Goal: Task Accomplishment & Management: Manage account settings

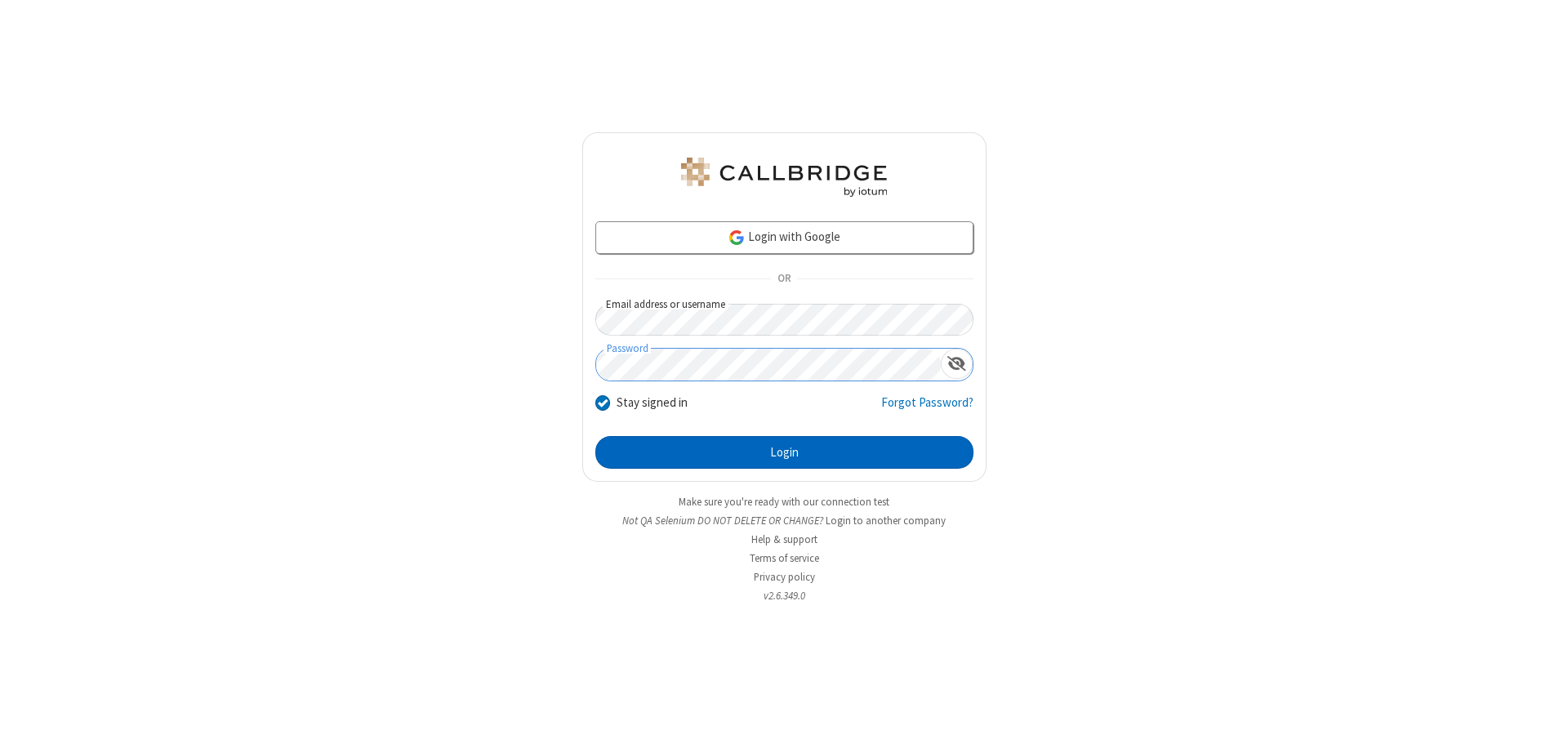
click at [784, 452] on button "Login" at bounding box center [784, 451] width 379 height 33
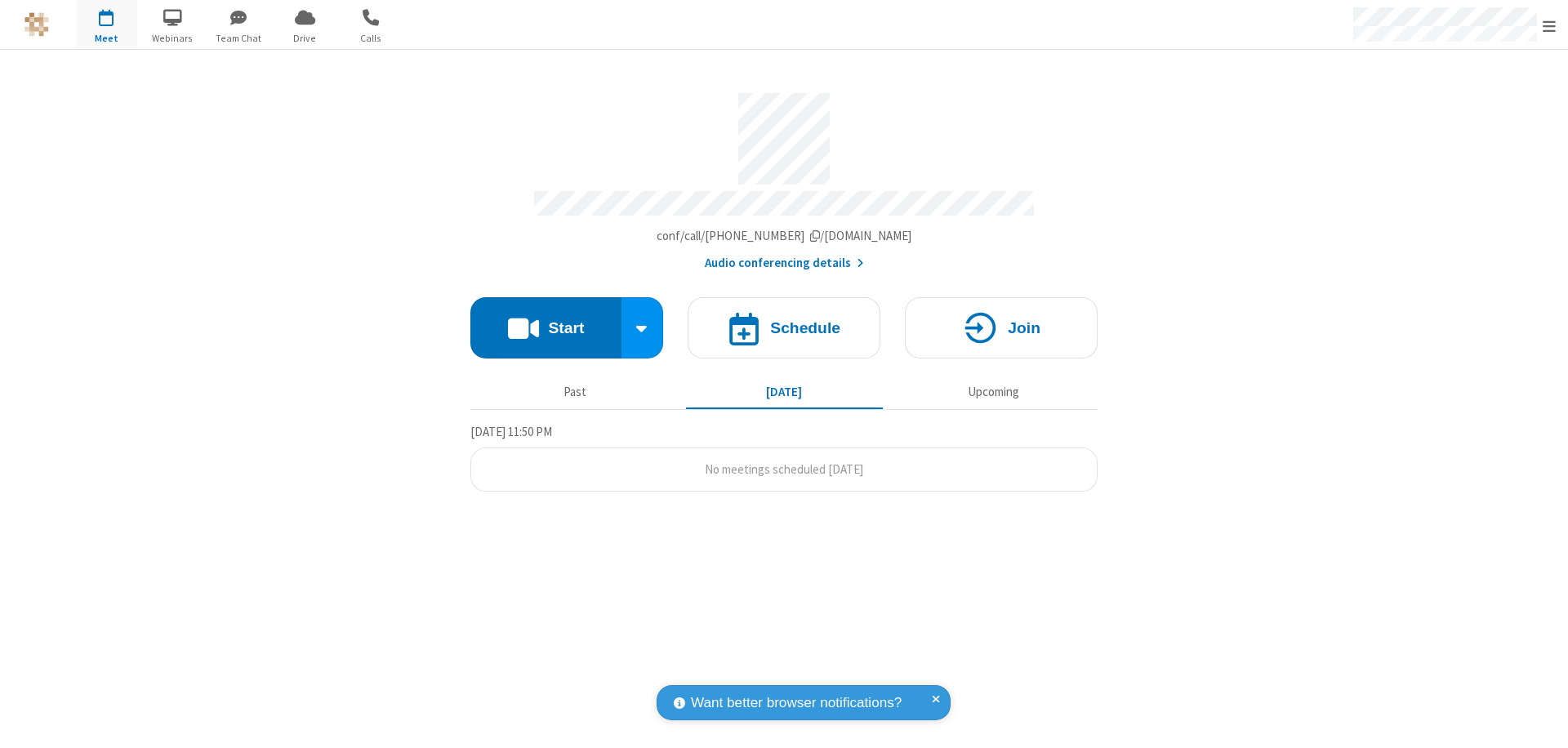
click at [1550, 26] on span "Open menu" at bounding box center [1550, 26] width 13 height 17
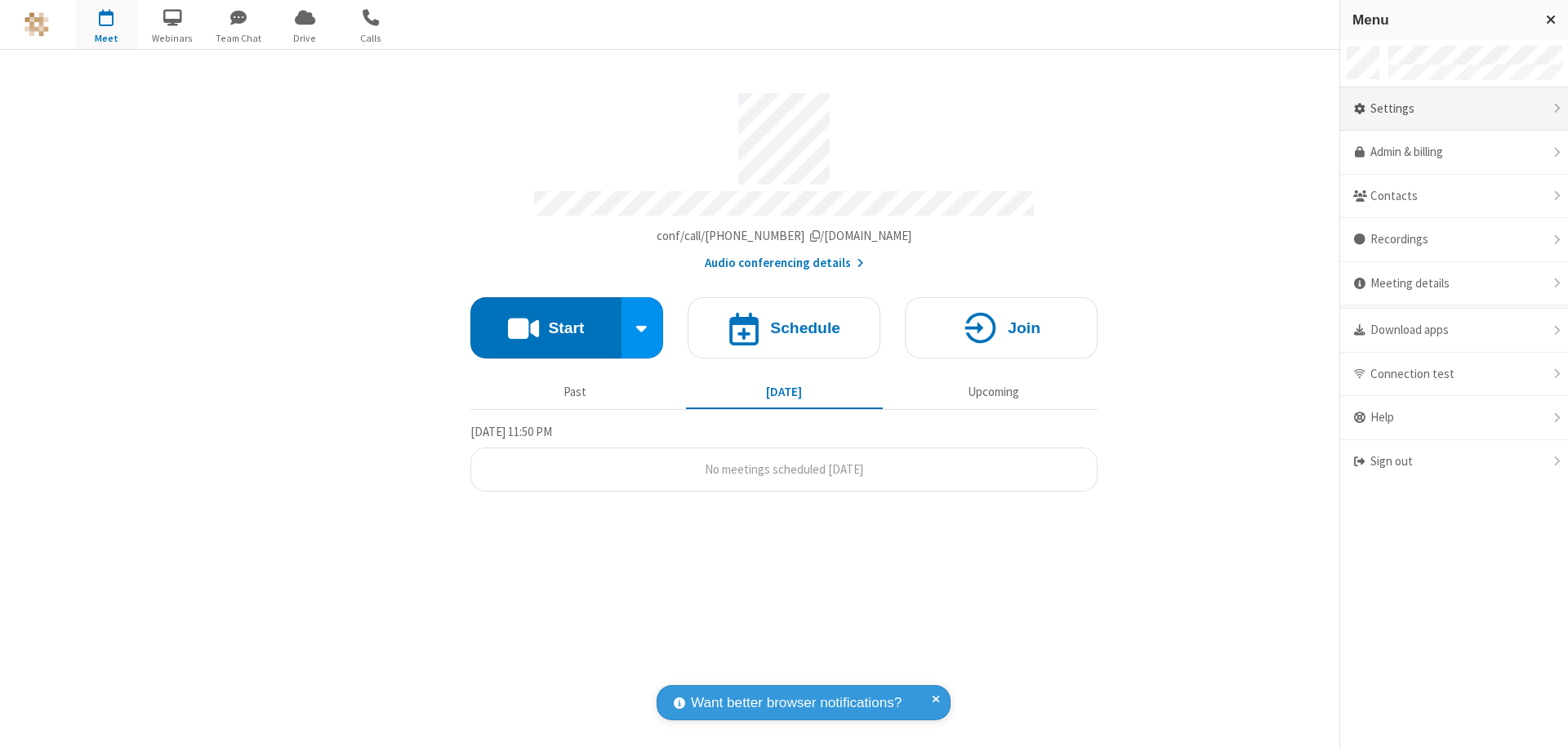
click at [1454, 108] on div "Settings" at bounding box center [1454, 109] width 228 height 44
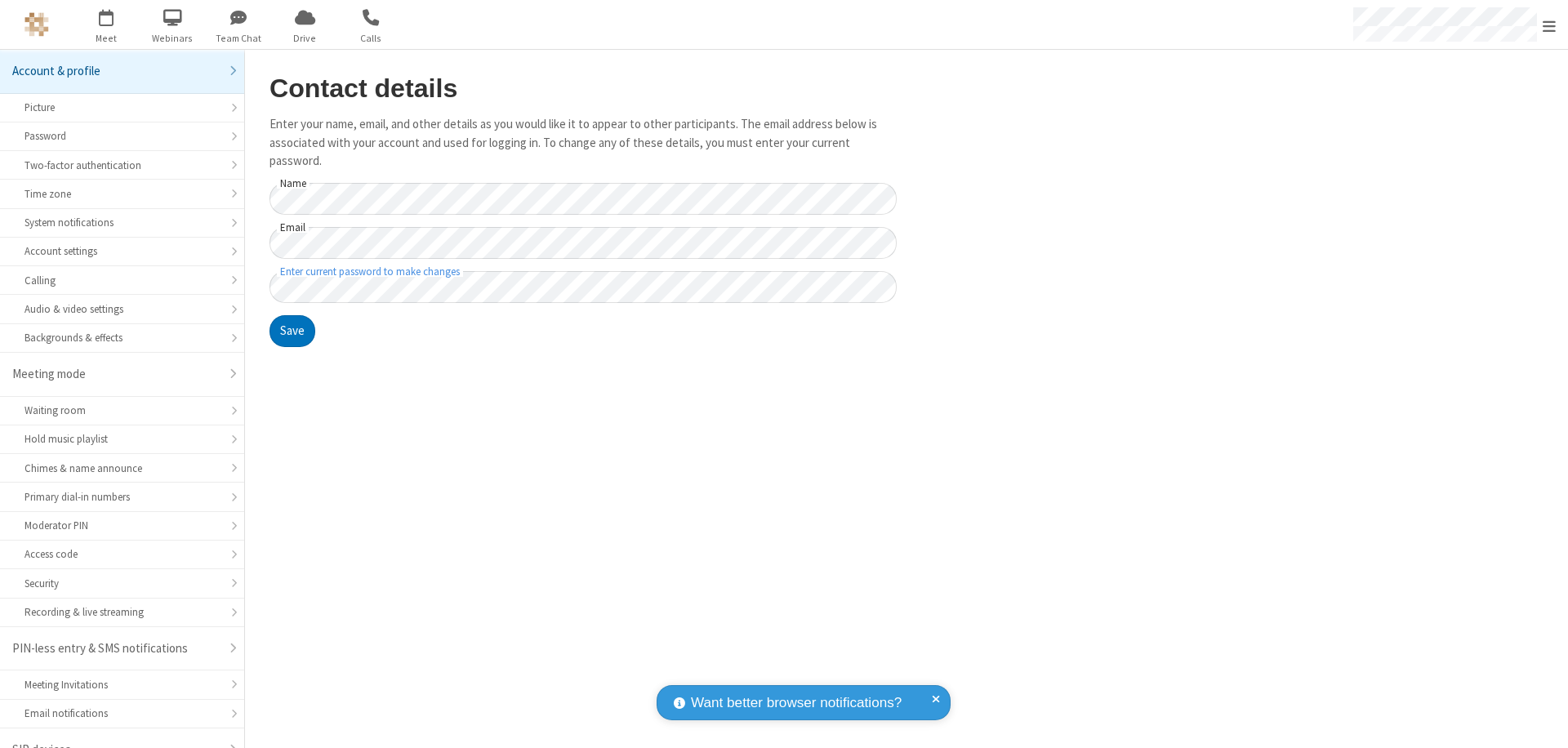
scroll to position [23, 0]
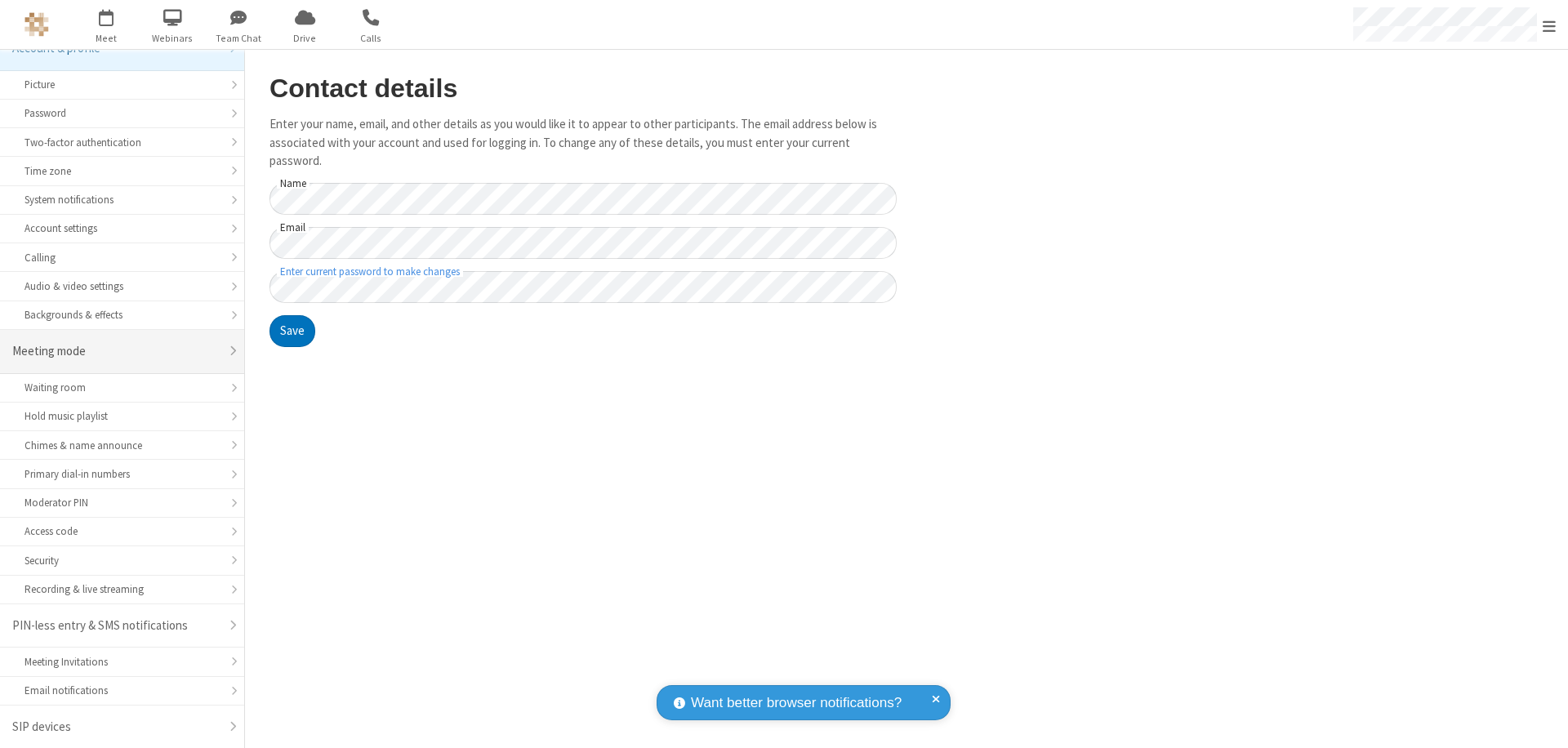
click at [116, 351] on div "Meeting mode" at bounding box center [116, 351] width 208 height 18
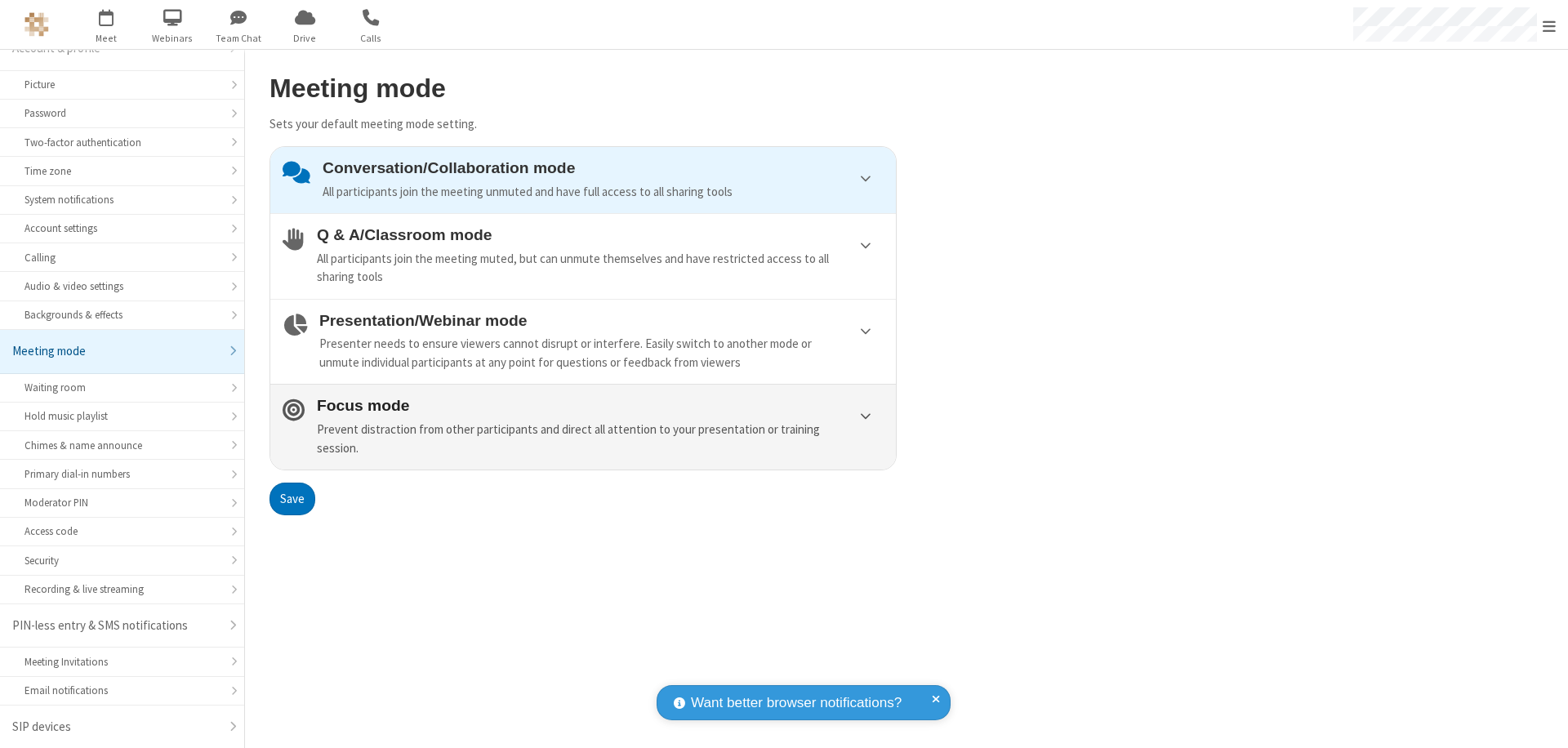
click at [583, 426] on div "Prevent distraction from other participants and direct all attention to your pr…" at bounding box center [600, 439] width 567 height 37
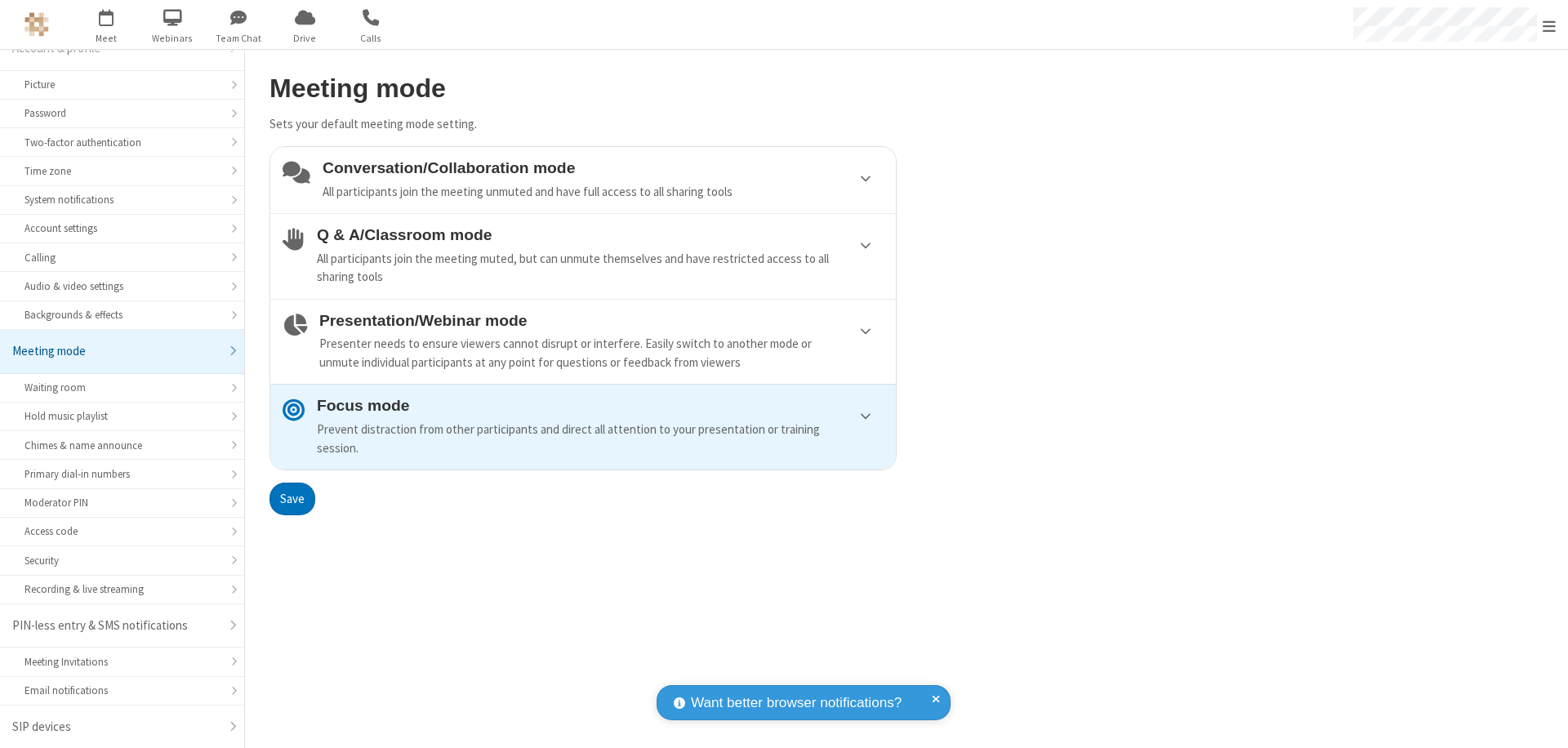
click at [291, 498] on button "Save" at bounding box center [292, 498] width 46 height 33
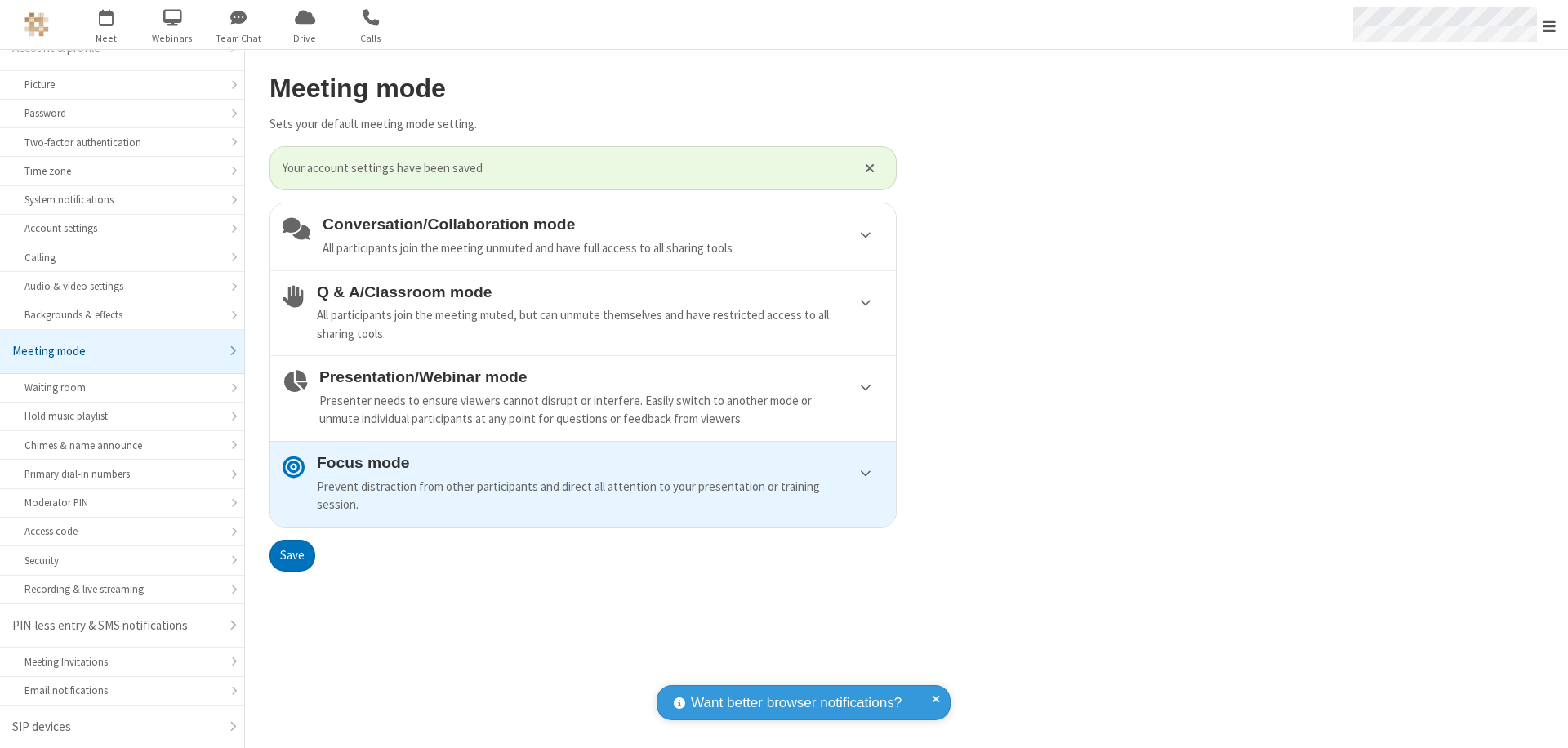
click at [1550, 25] on span "Open menu" at bounding box center [1550, 26] width 13 height 17
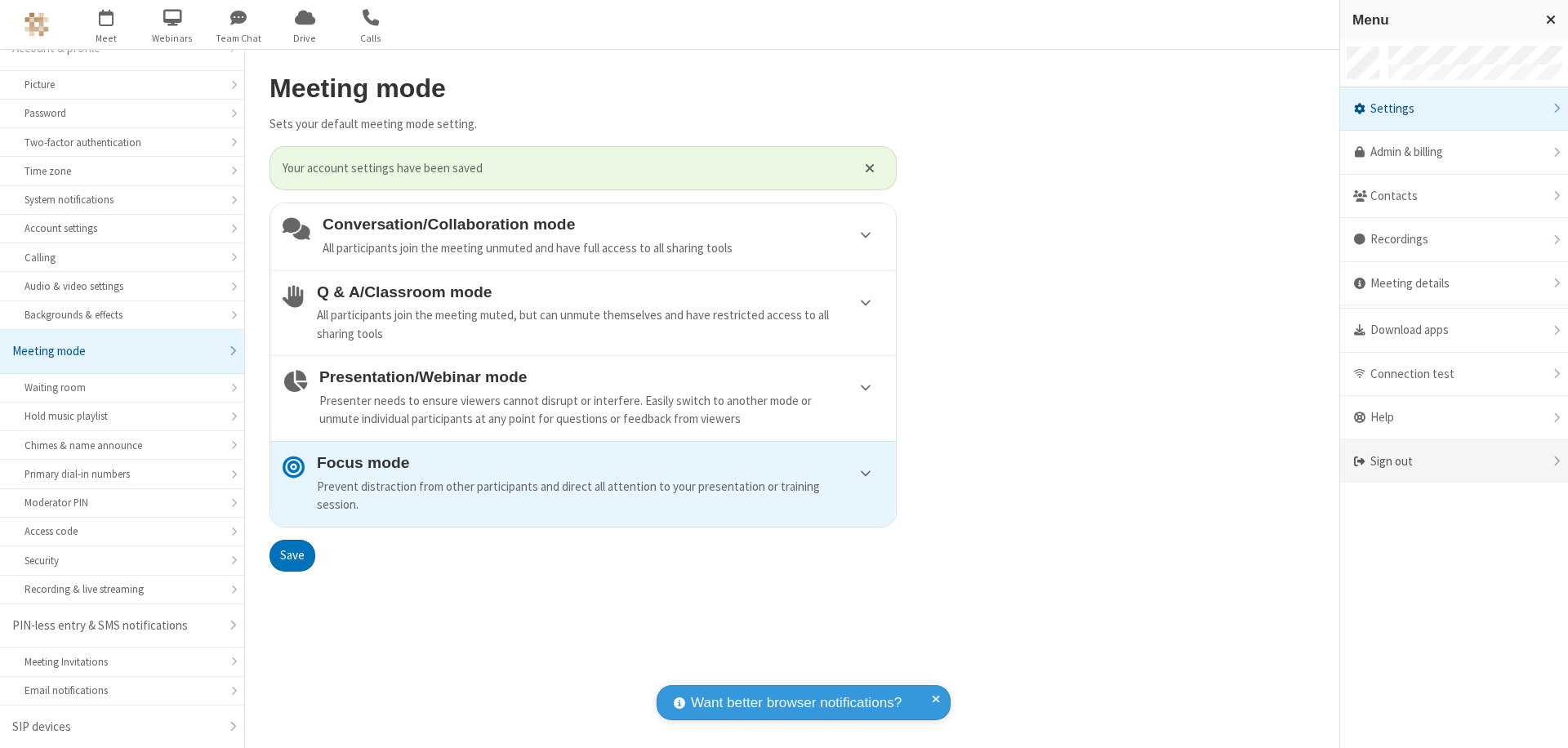
click at [1454, 461] on div "Sign out" at bounding box center [1454, 461] width 228 height 43
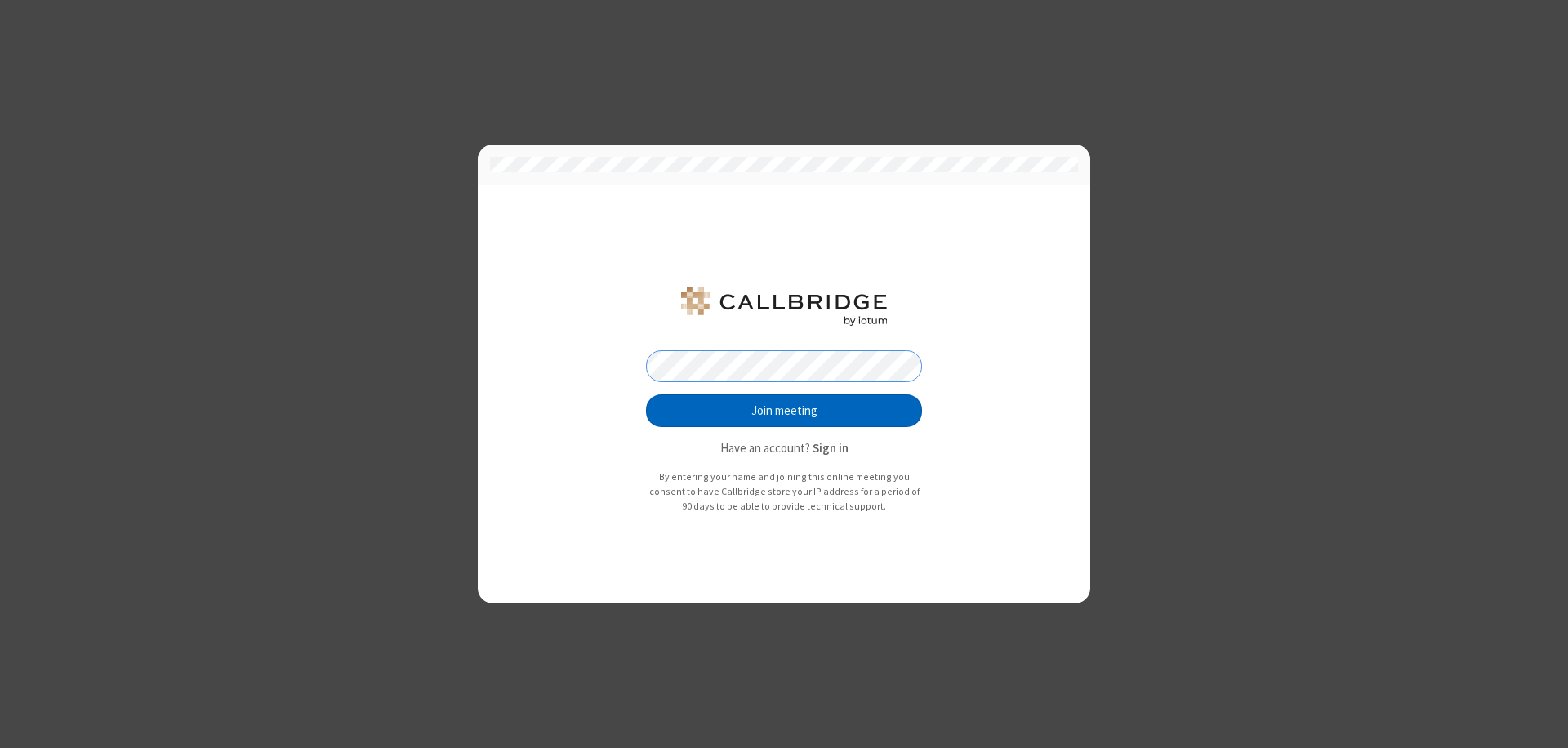
click at [784, 411] on button "Join meeting" at bounding box center [784, 410] width 276 height 33
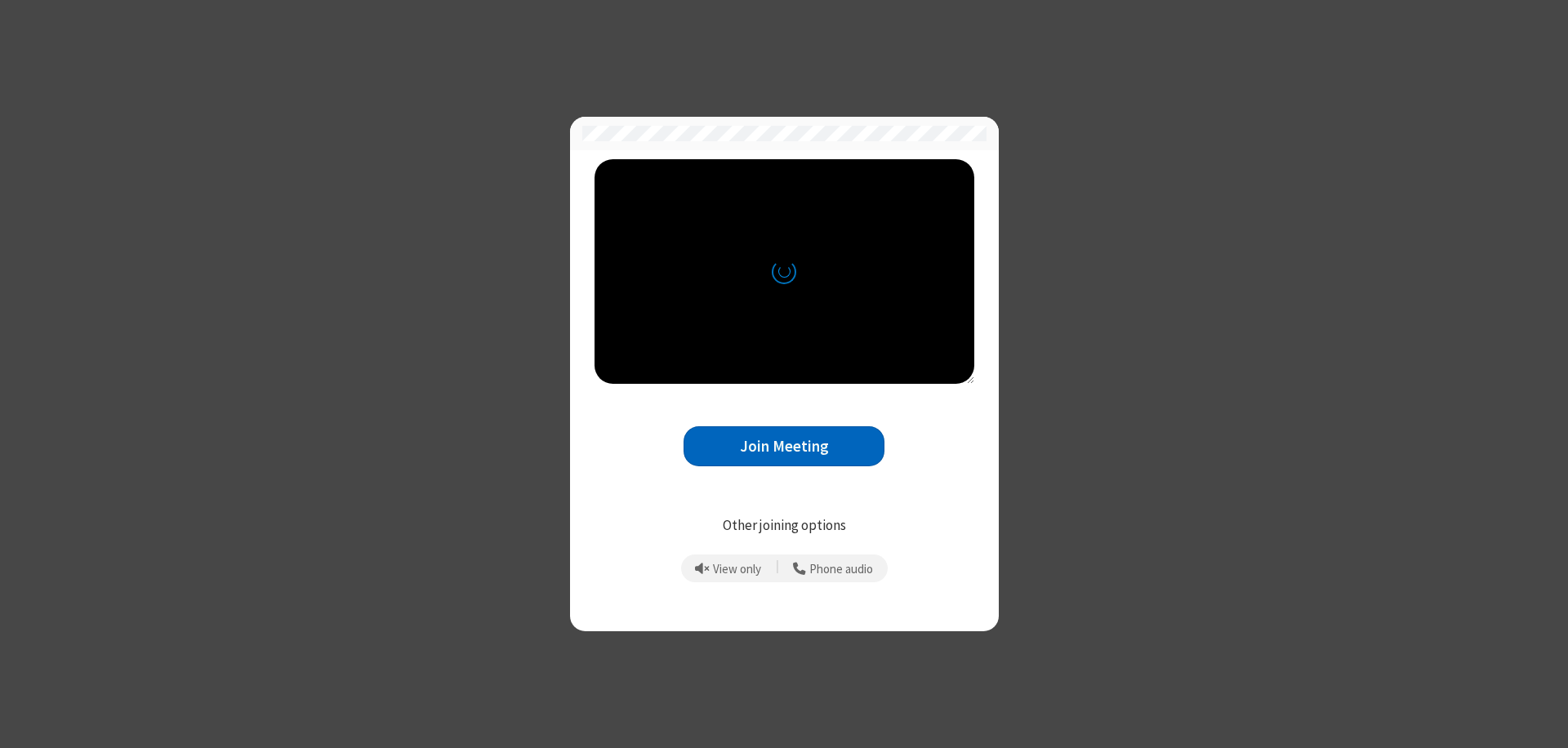
click at [784, 446] on button "Join Meeting" at bounding box center [784, 445] width 201 height 40
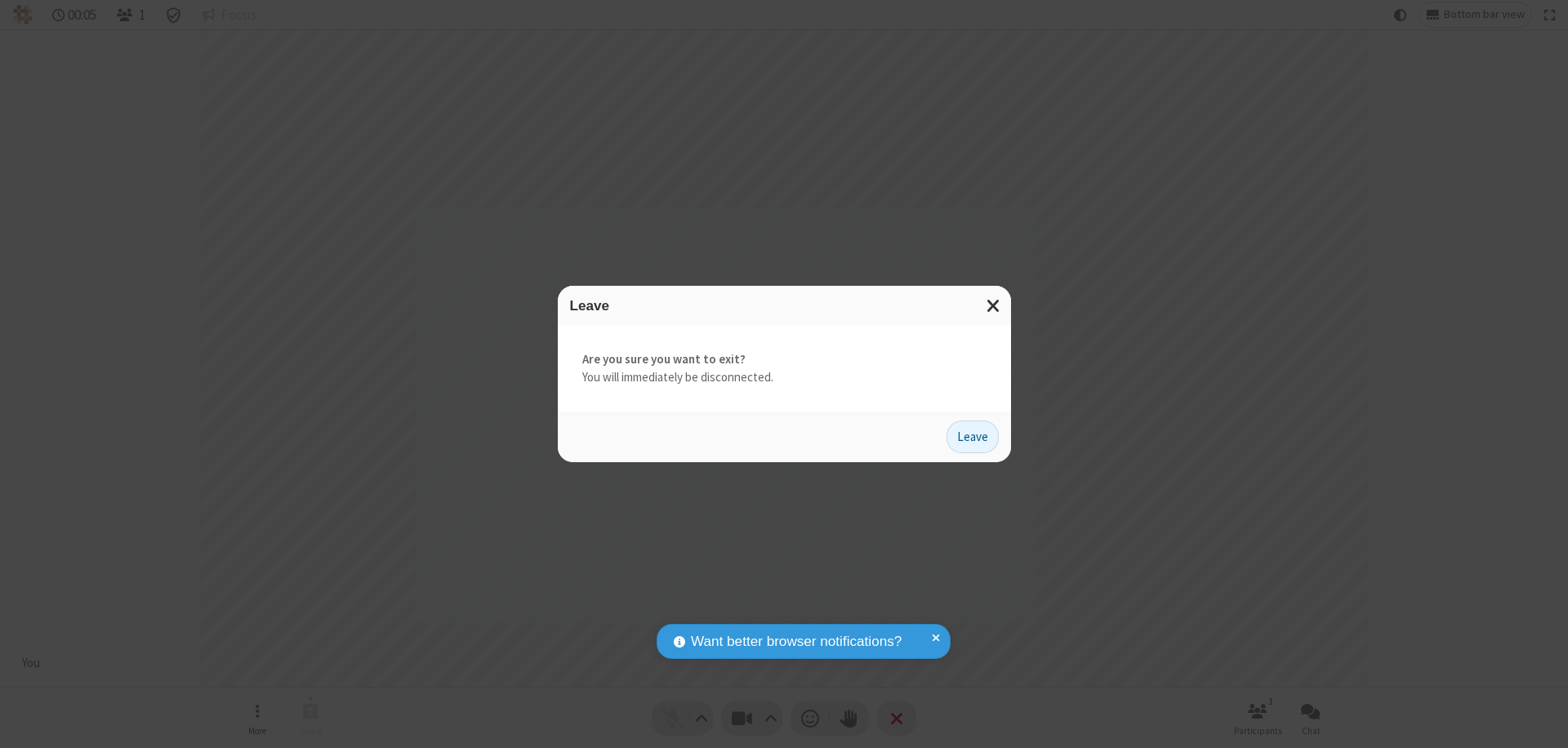
click at [973, 436] on button "Leave" at bounding box center [972, 436] width 52 height 33
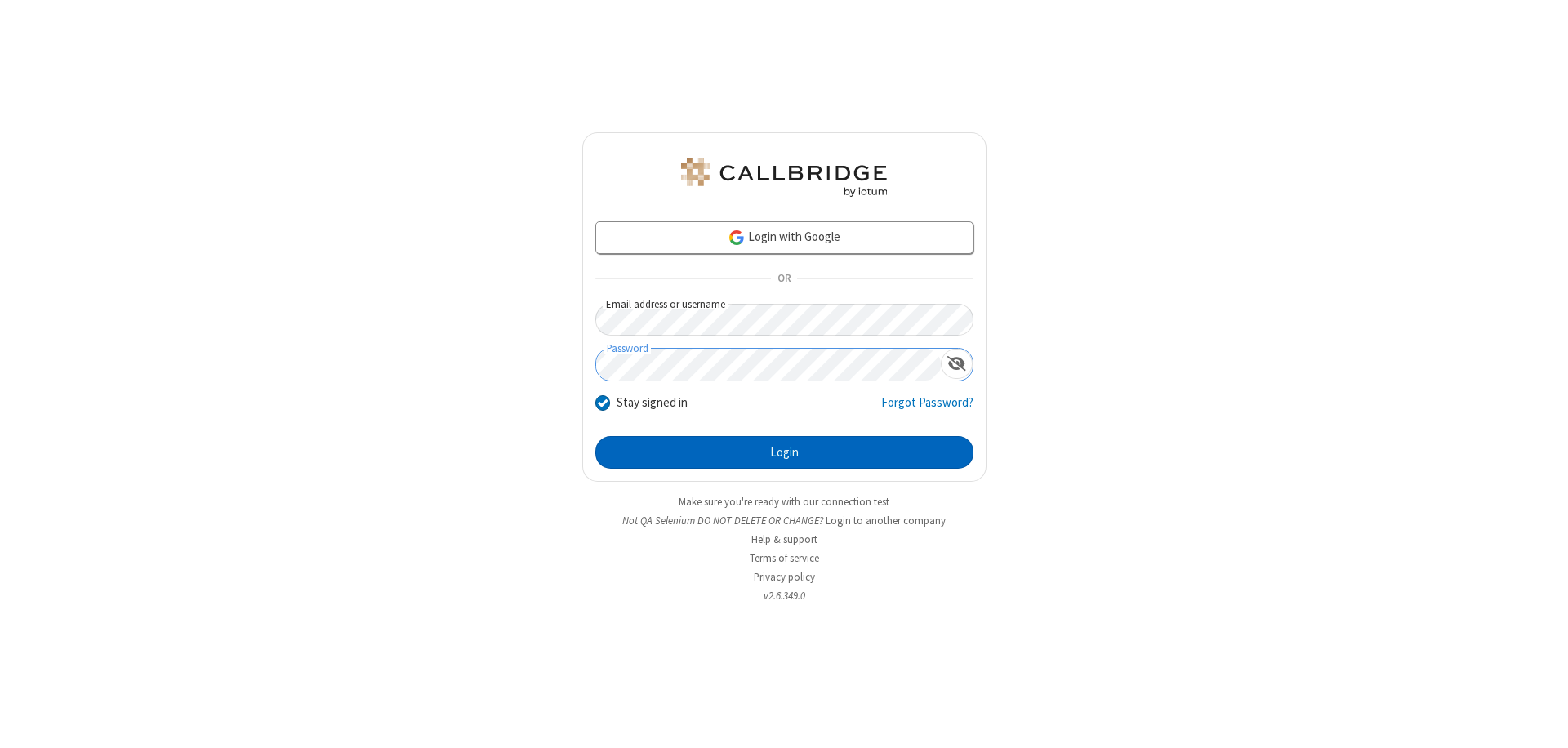
click at [784, 452] on button "Login" at bounding box center [784, 451] width 379 height 33
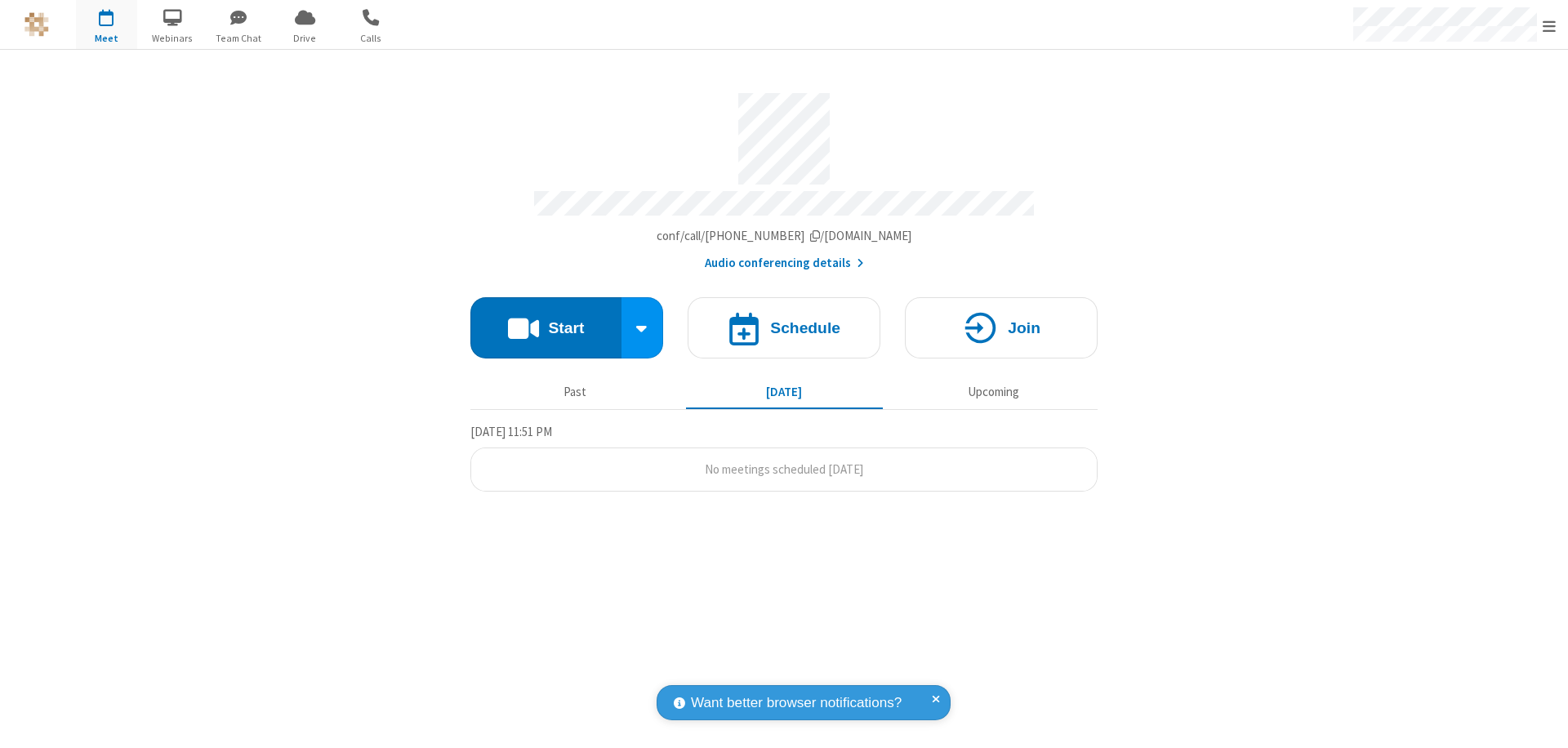
click at [1550, 26] on span "Open menu" at bounding box center [1550, 26] width 13 height 17
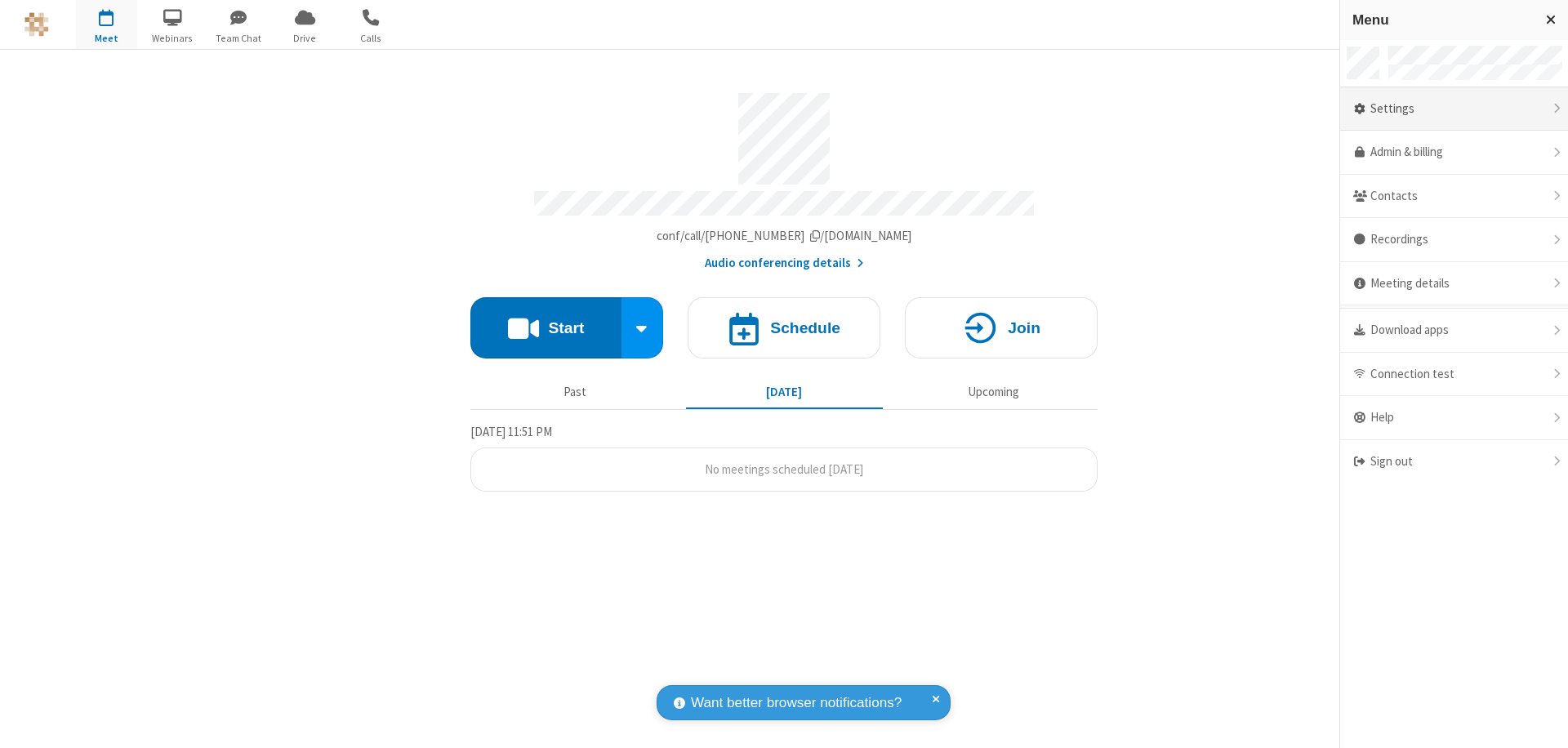
click at [1454, 108] on div "Settings" at bounding box center [1454, 109] width 228 height 44
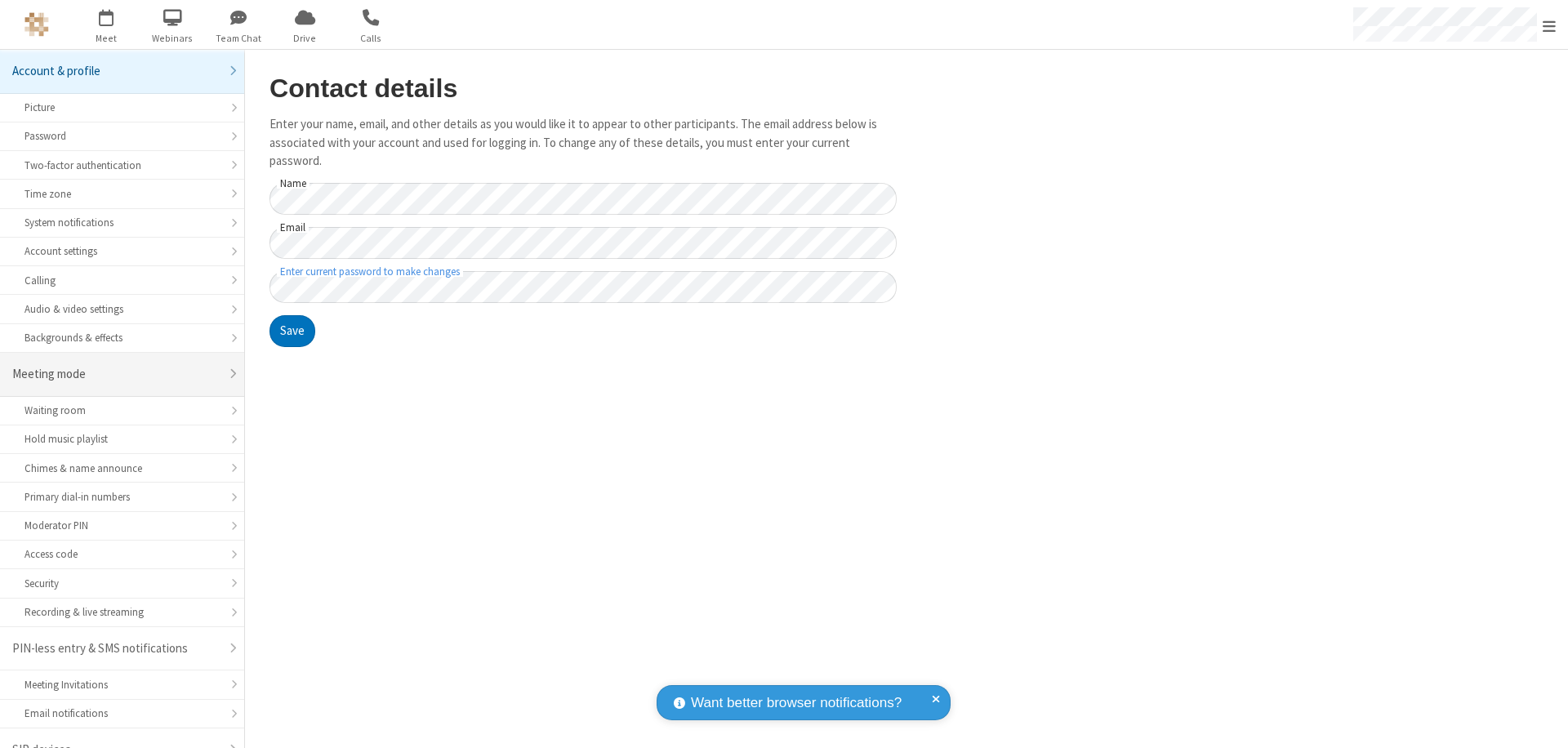
click at [116, 365] on div "Meeting mode" at bounding box center [116, 374] width 208 height 18
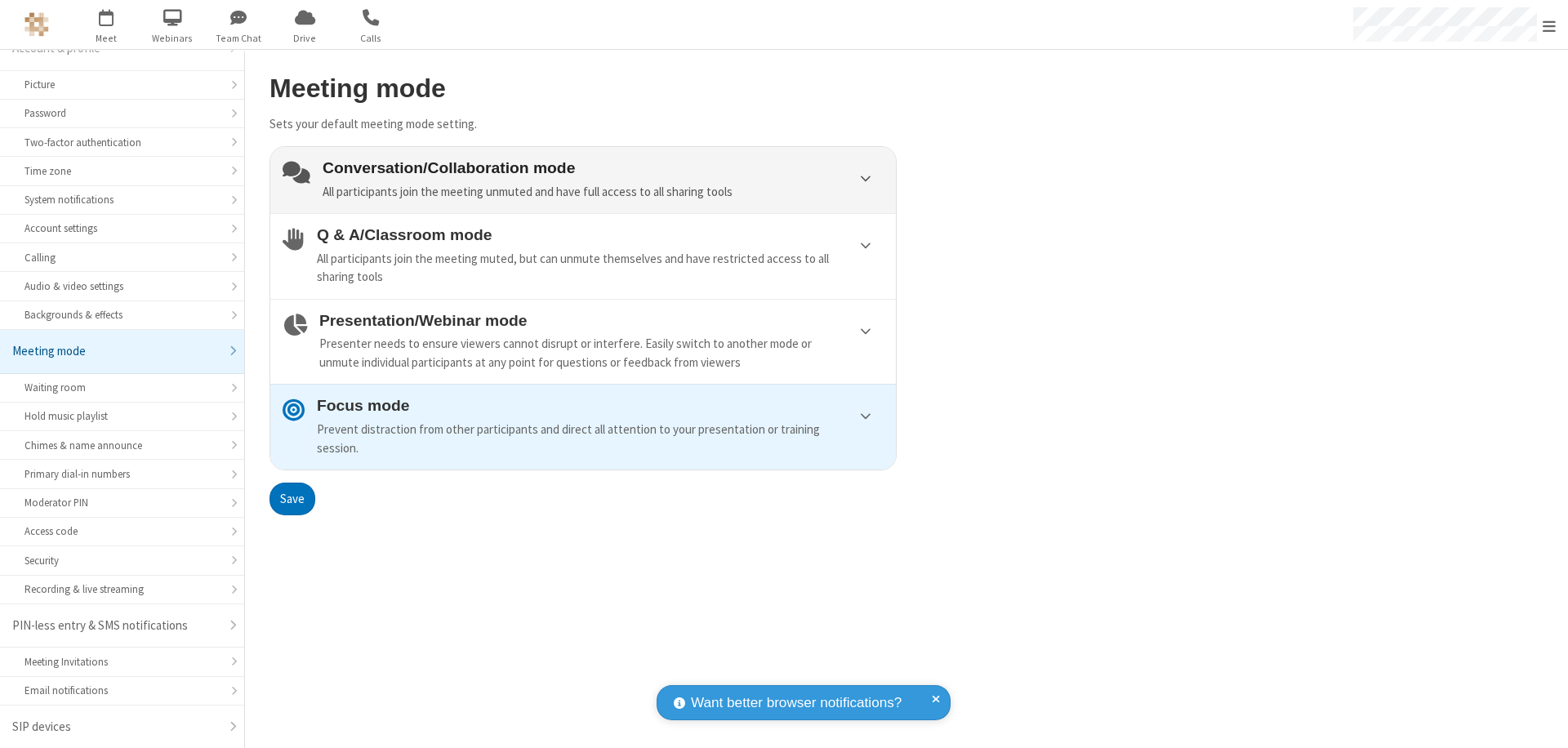
click at [583, 180] on div "Conversation/Collaboration mode All participants join the meeting unmuted and h…" at bounding box center [603, 180] width 561 height 41
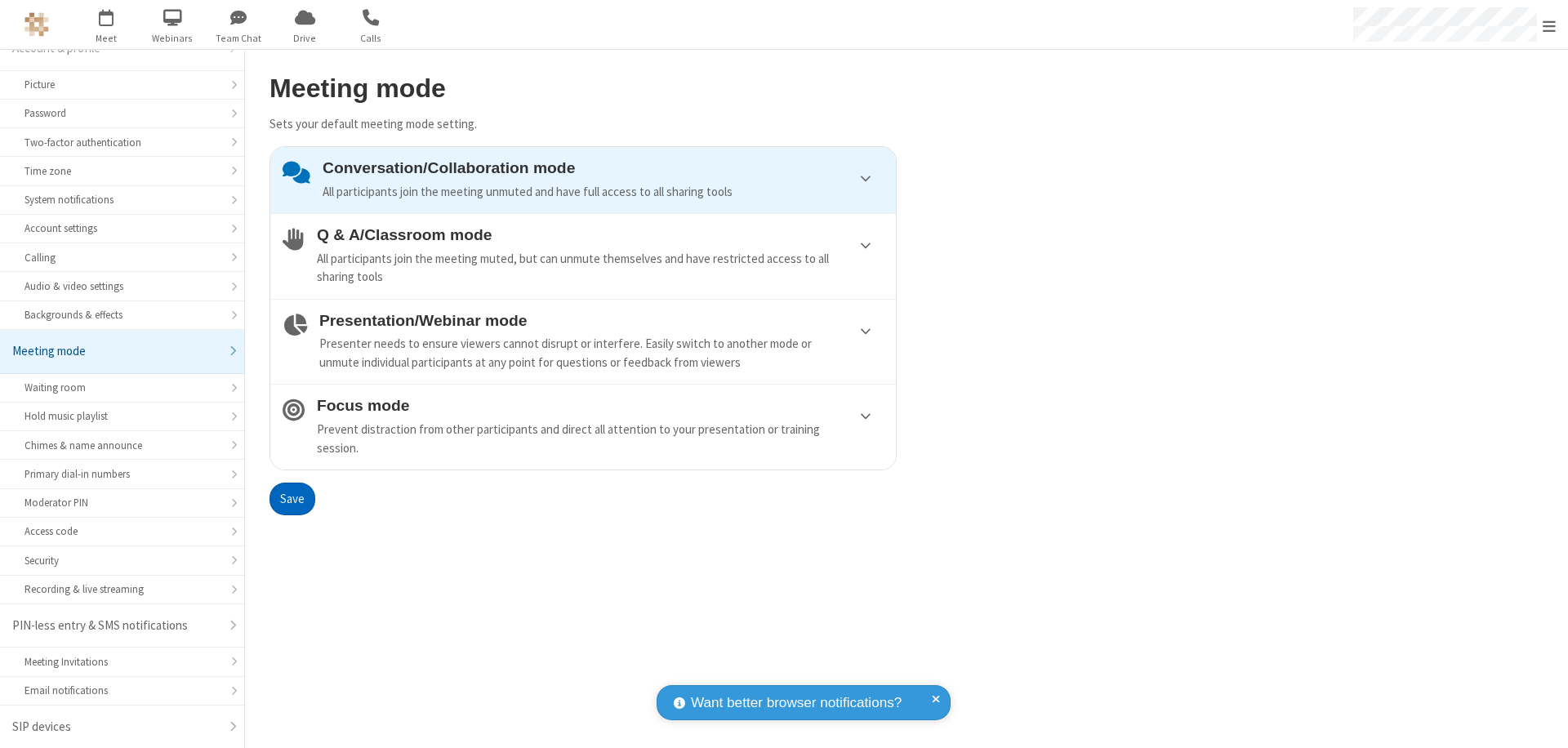
click at [291, 498] on button "Save" at bounding box center [292, 498] width 46 height 33
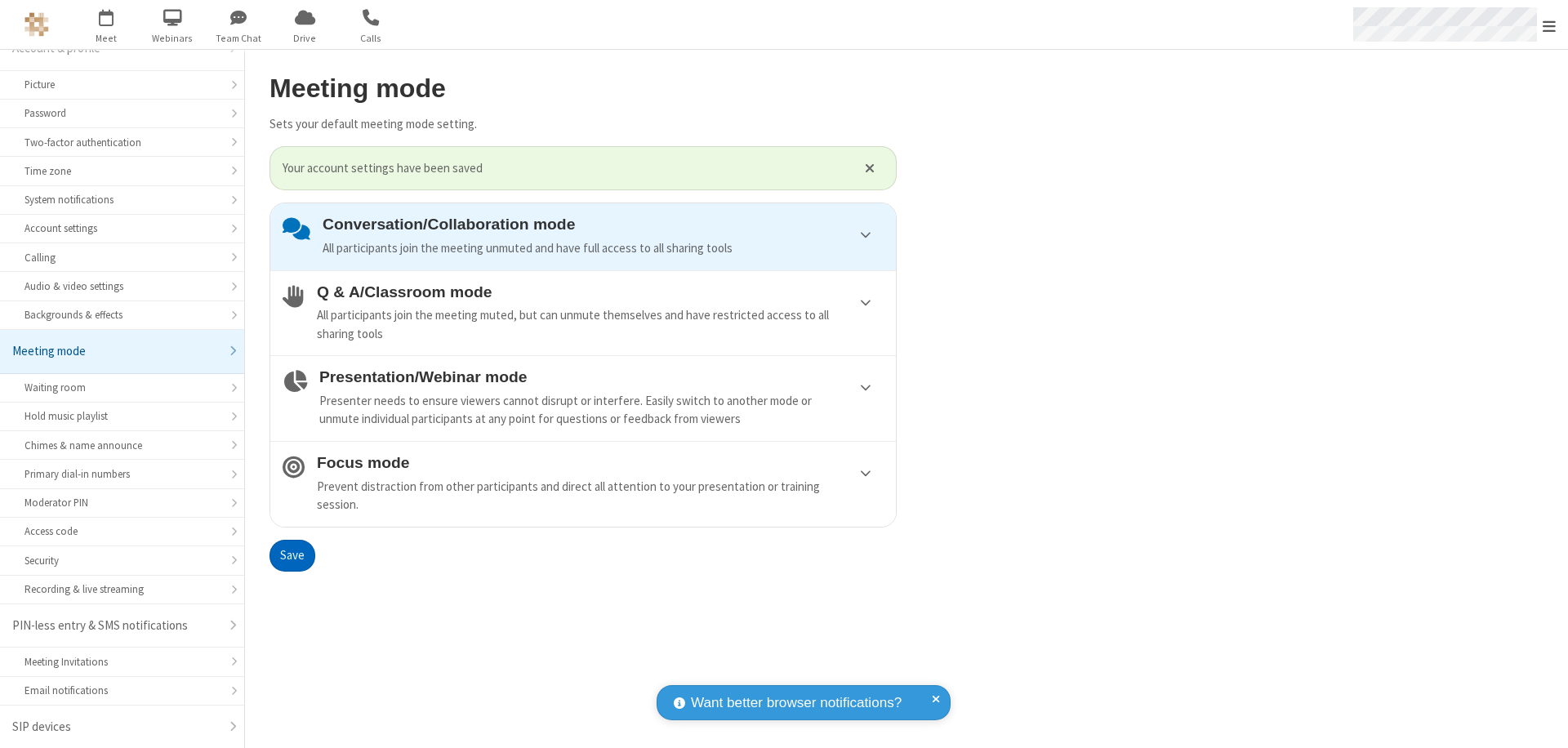
click at [1550, 25] on span "Open menu" at bounding box center [1550, 26] width 13 height 17
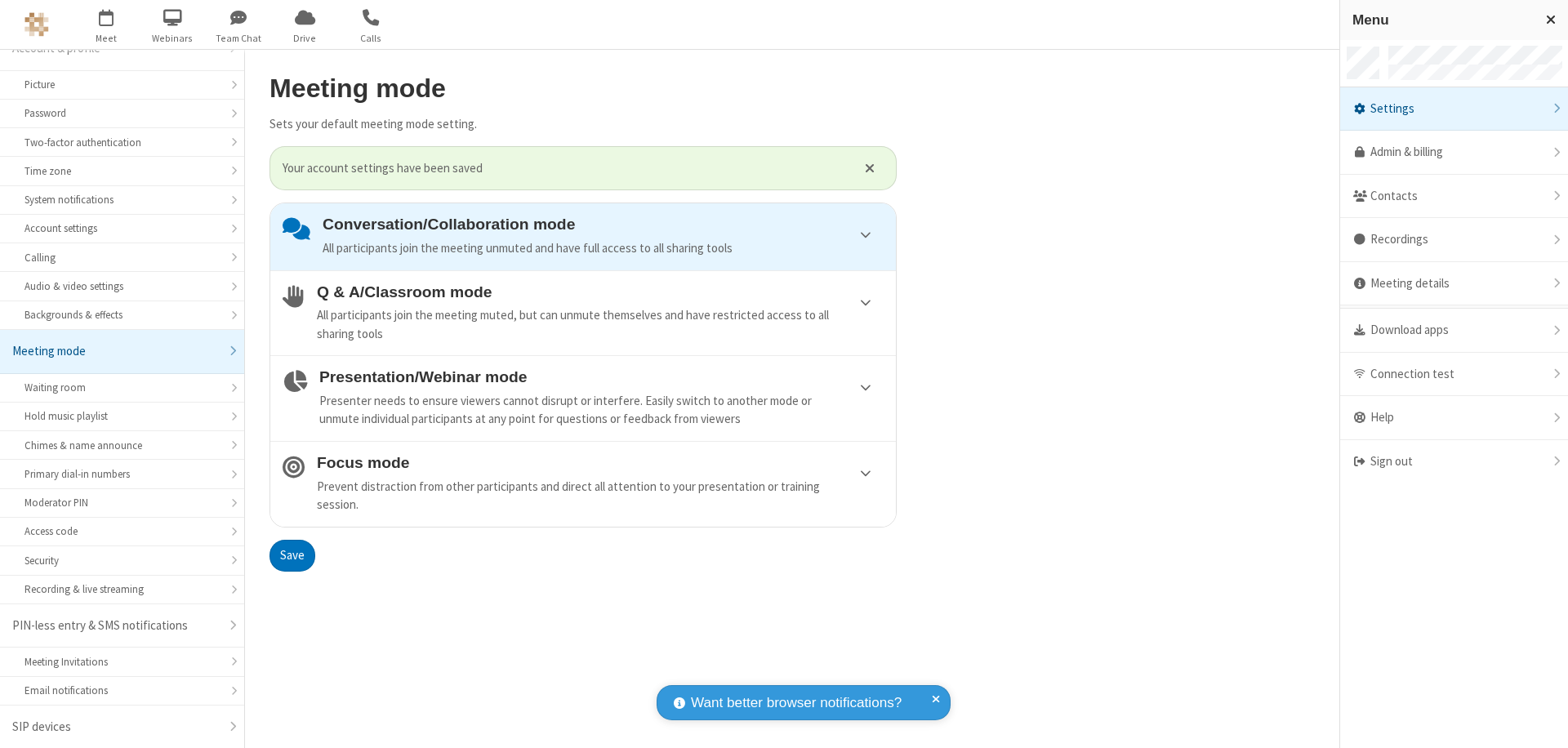
click at [1454, 461] on div "Sign out" at bounding box center [1454, 461] width 228 height 43
